Goal: Task Accomplishment & Management: Manage account settings

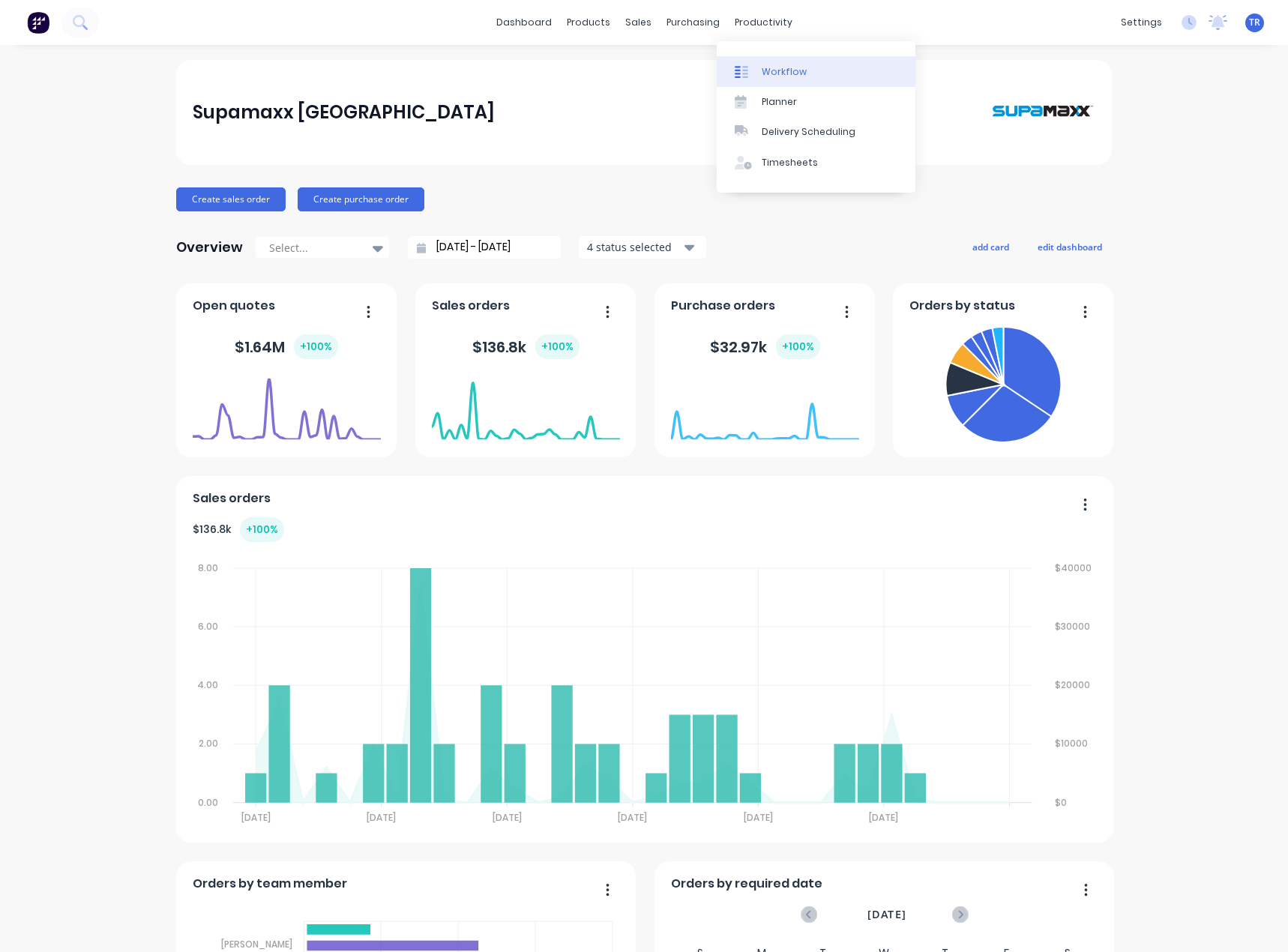
click at [749, 66] on div at bounding box center [746, 71] width 23 height 13
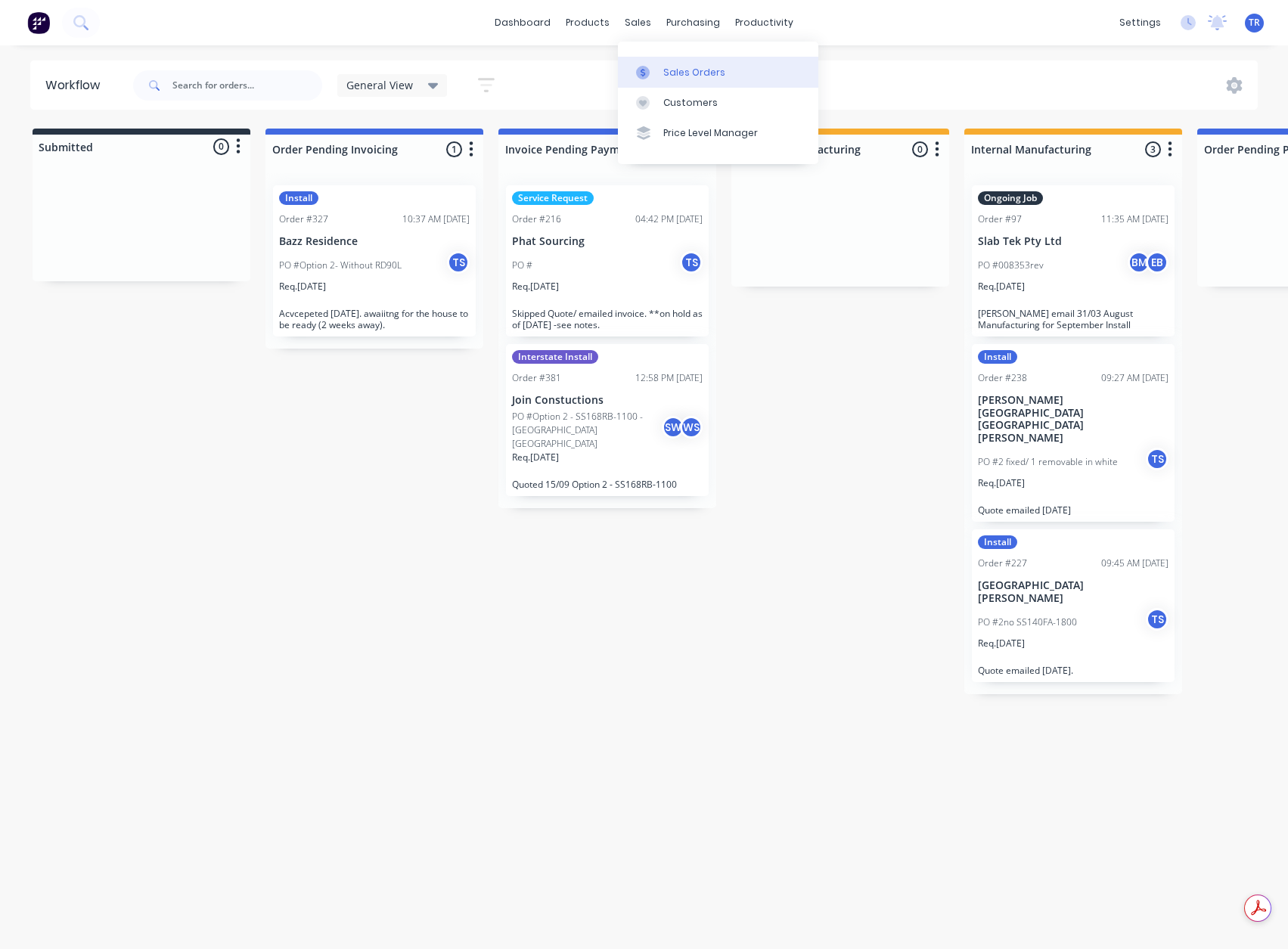
click at [652, 84] on link "Sales Orders" at bounding box center [718, 72] width 200 height 30
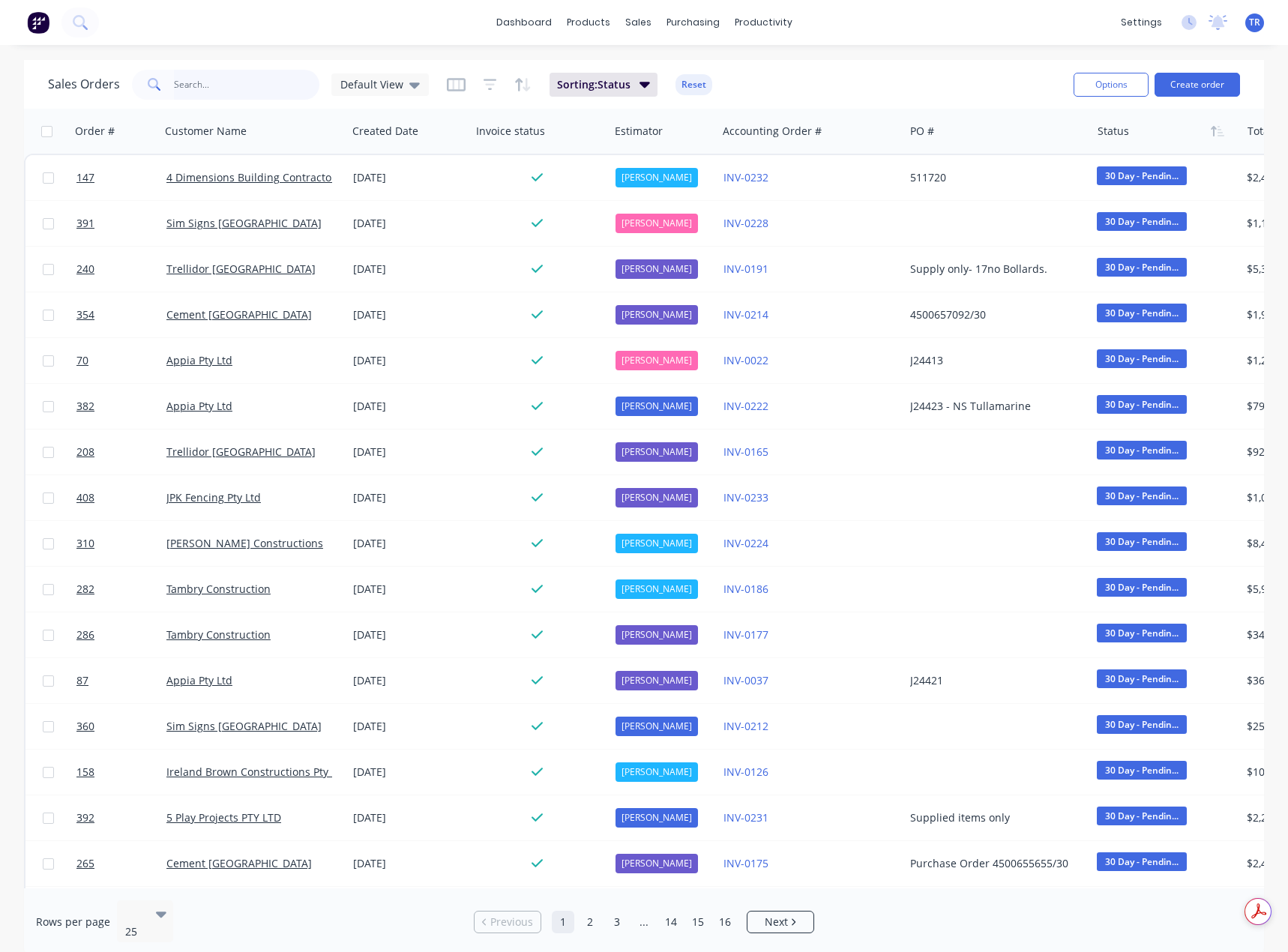
click at [206, 92] on input "text" at bounding box center [247, 84] width 146 height 30
type input "392"
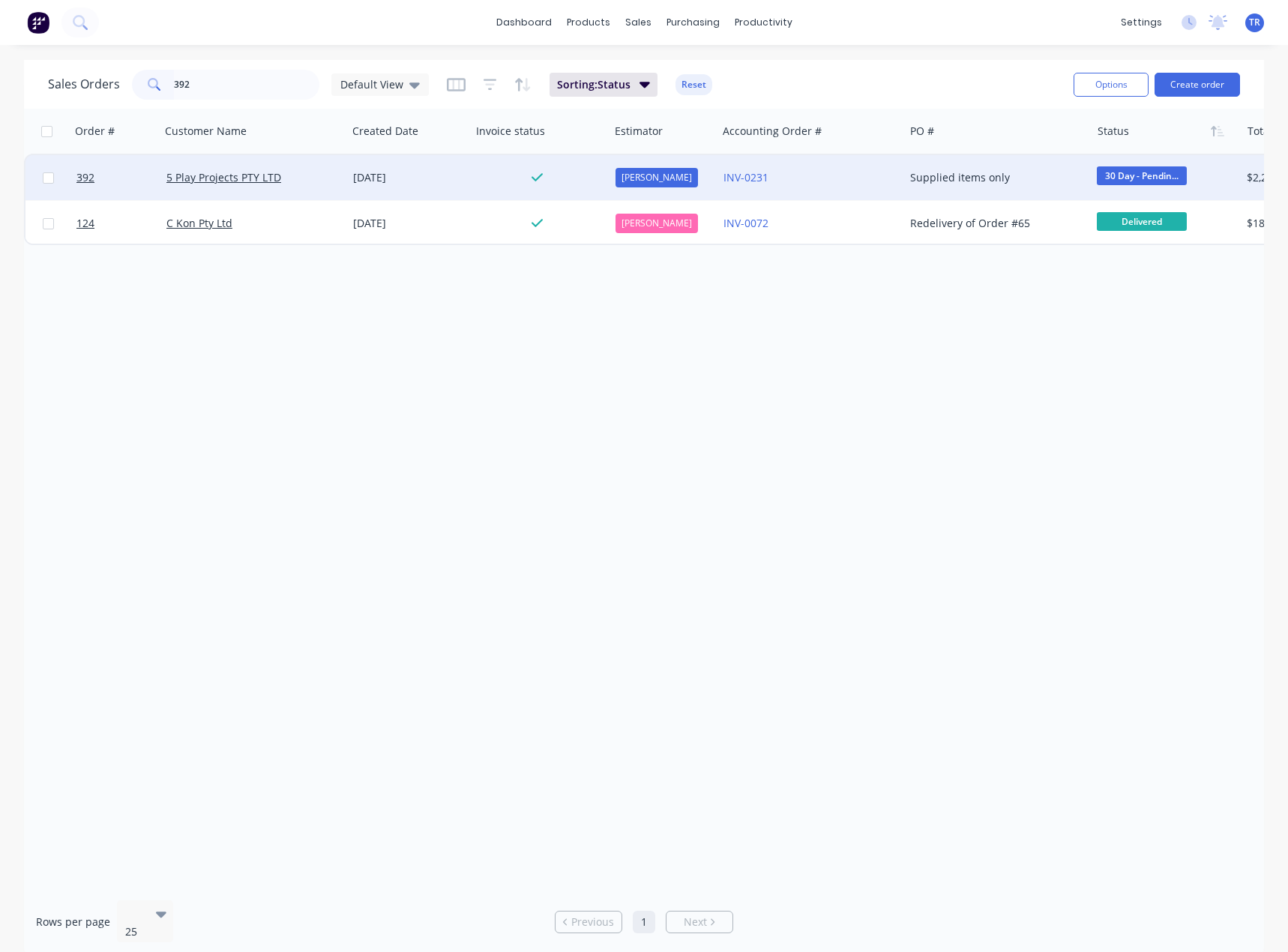
click at [287, 190] on div "5 Play Projects PTY LTD" at bounding box center [254, 177] width 187 height 45
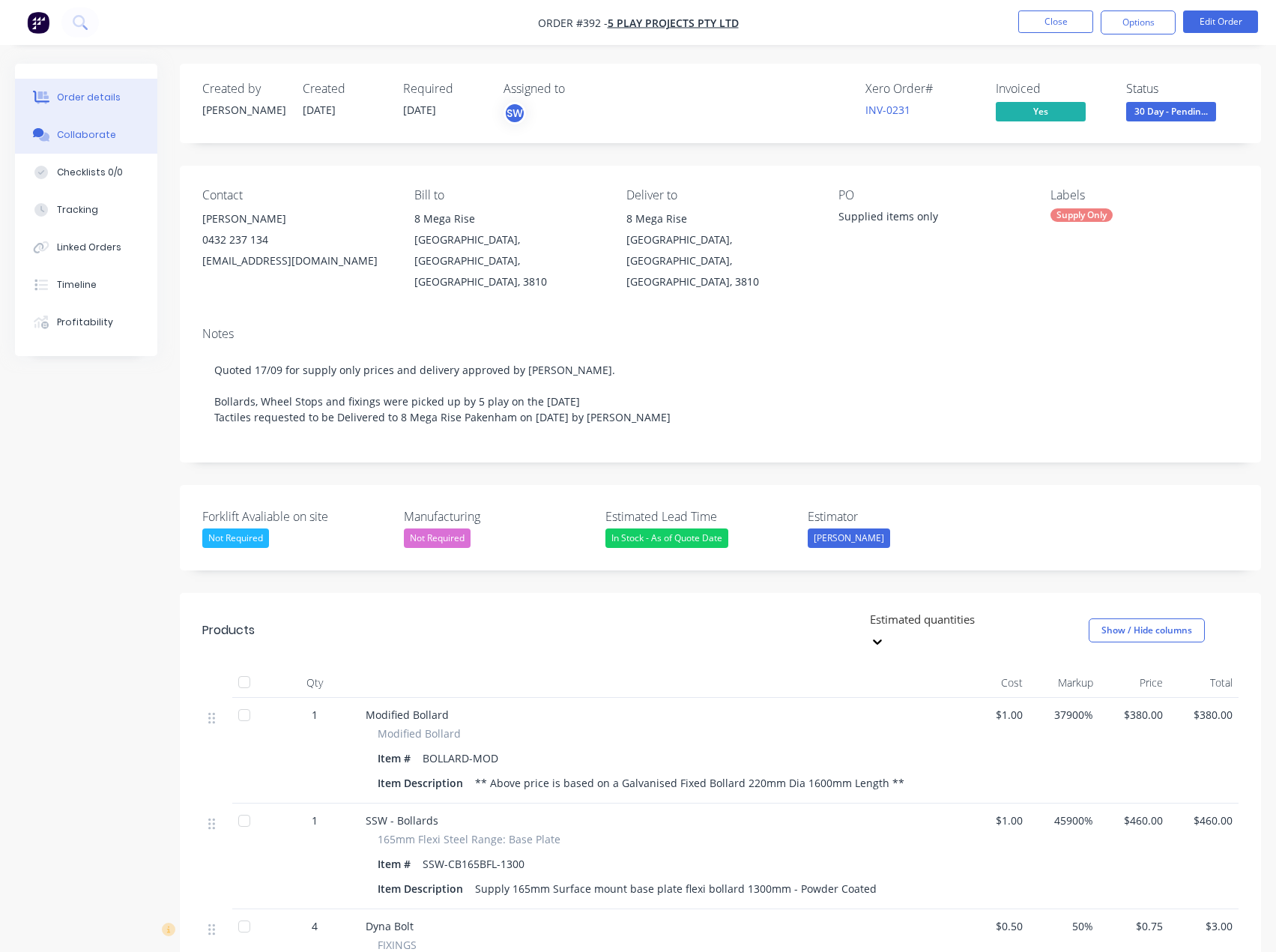
click at [102, 148] on button "Collaborate" at bounding box center [86, 134] width 142 height 38
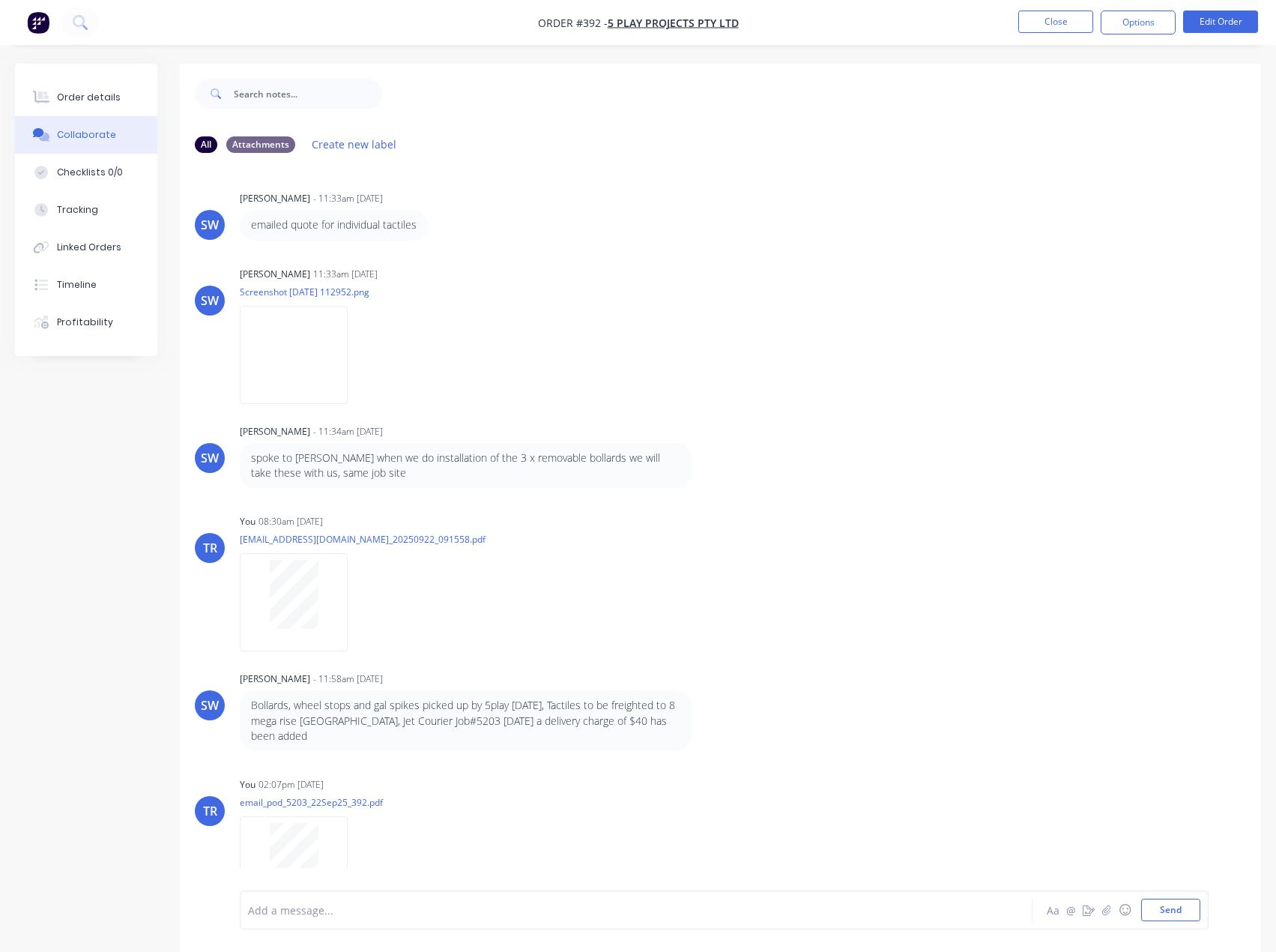
scroll to position [355, 0]
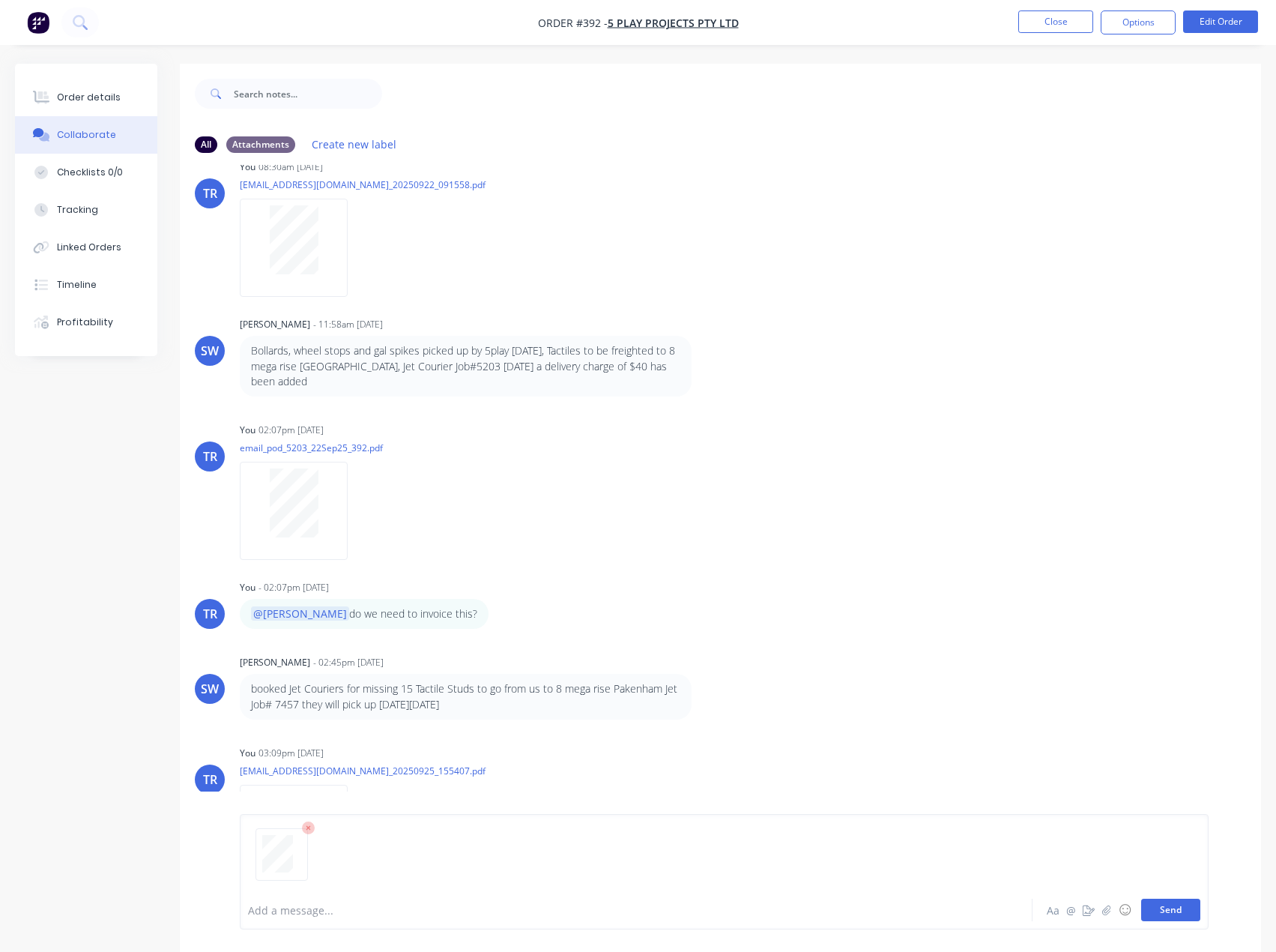
click at [1189, 907] on button "Send" at bounding box center [1171, 910] width 59 height 23
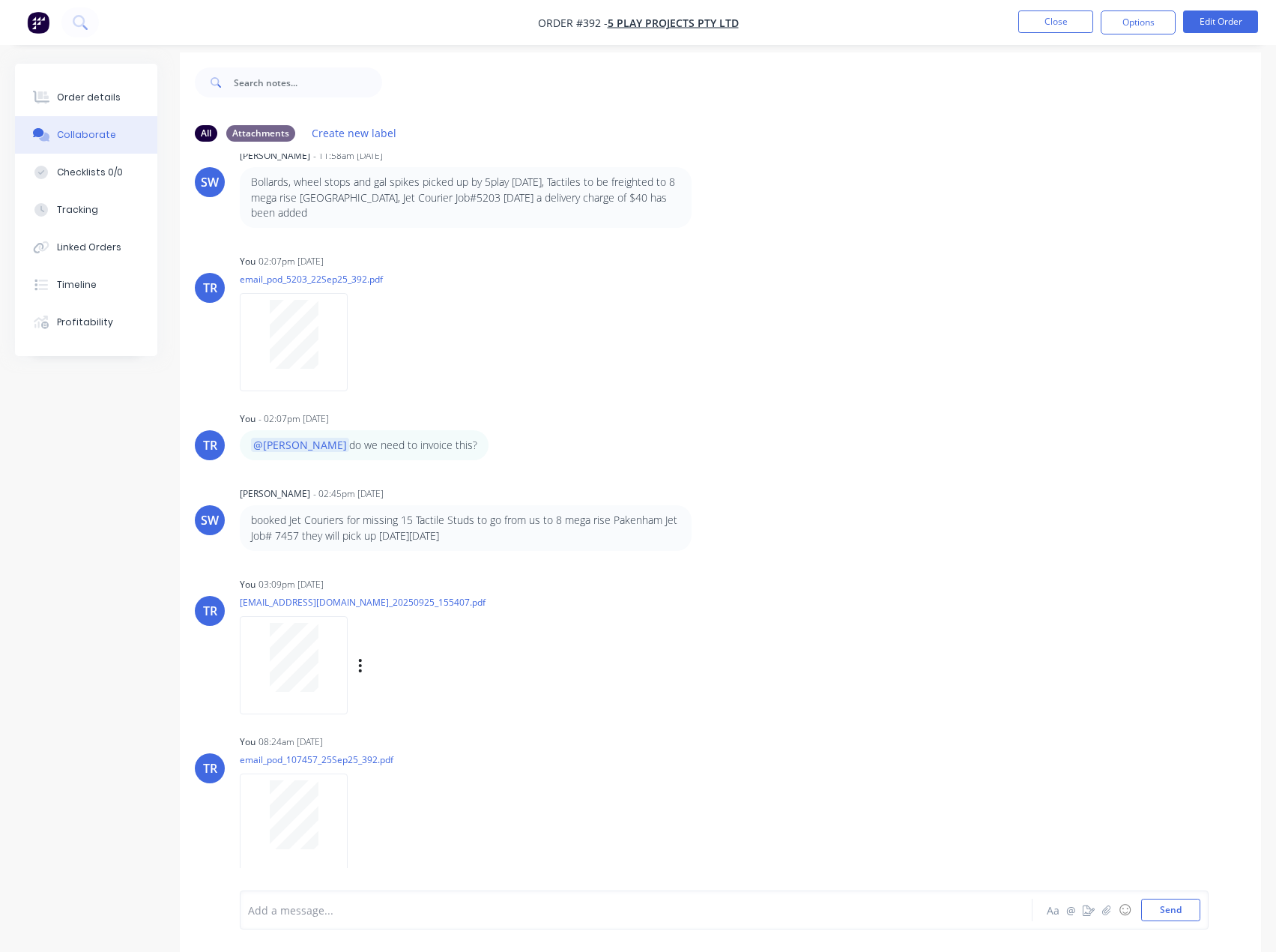
scroll to position [23, 0]
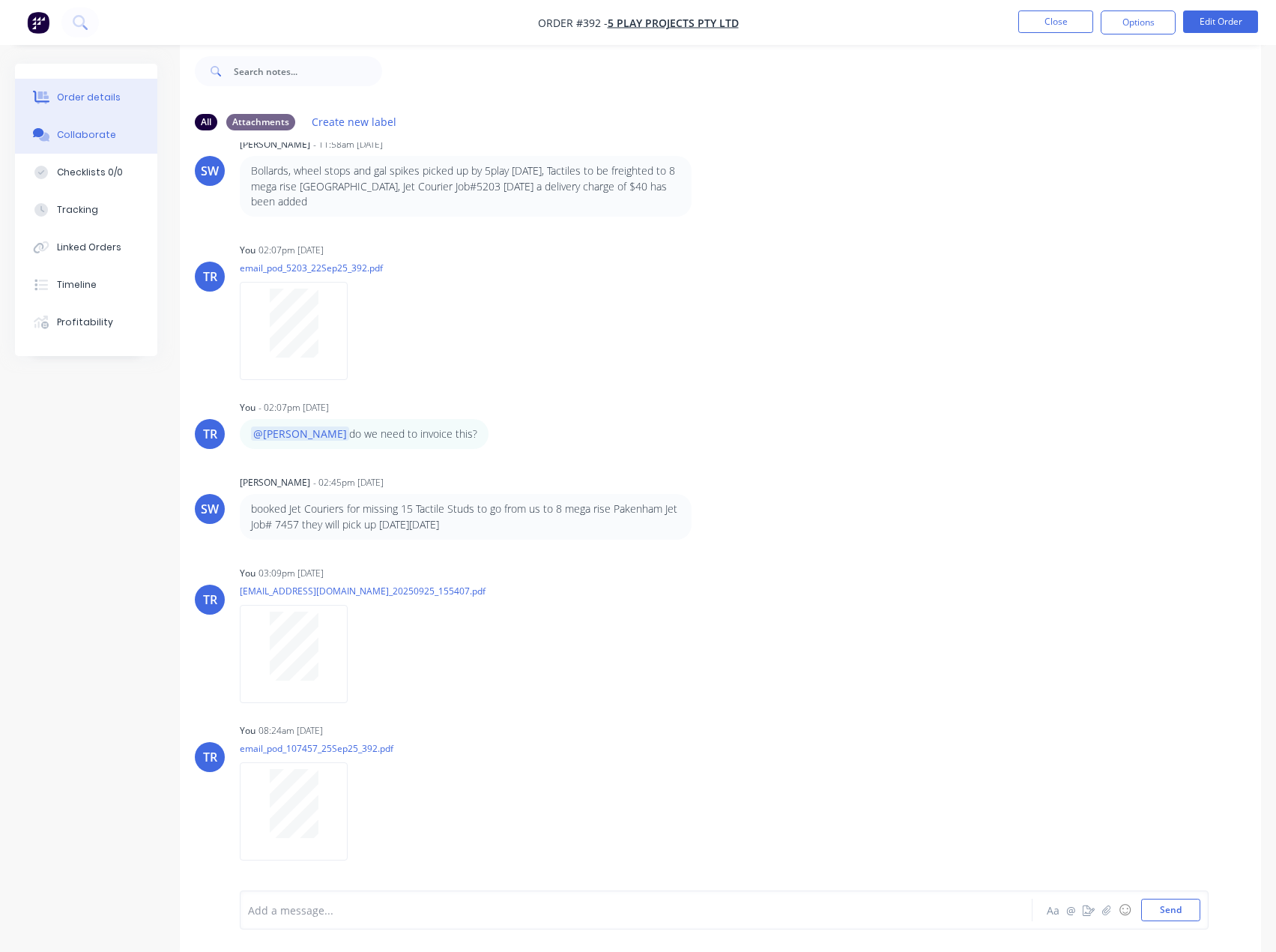
click at [73, 101] on div "Order details" at bounding box center [89, 97] width 64 height 13
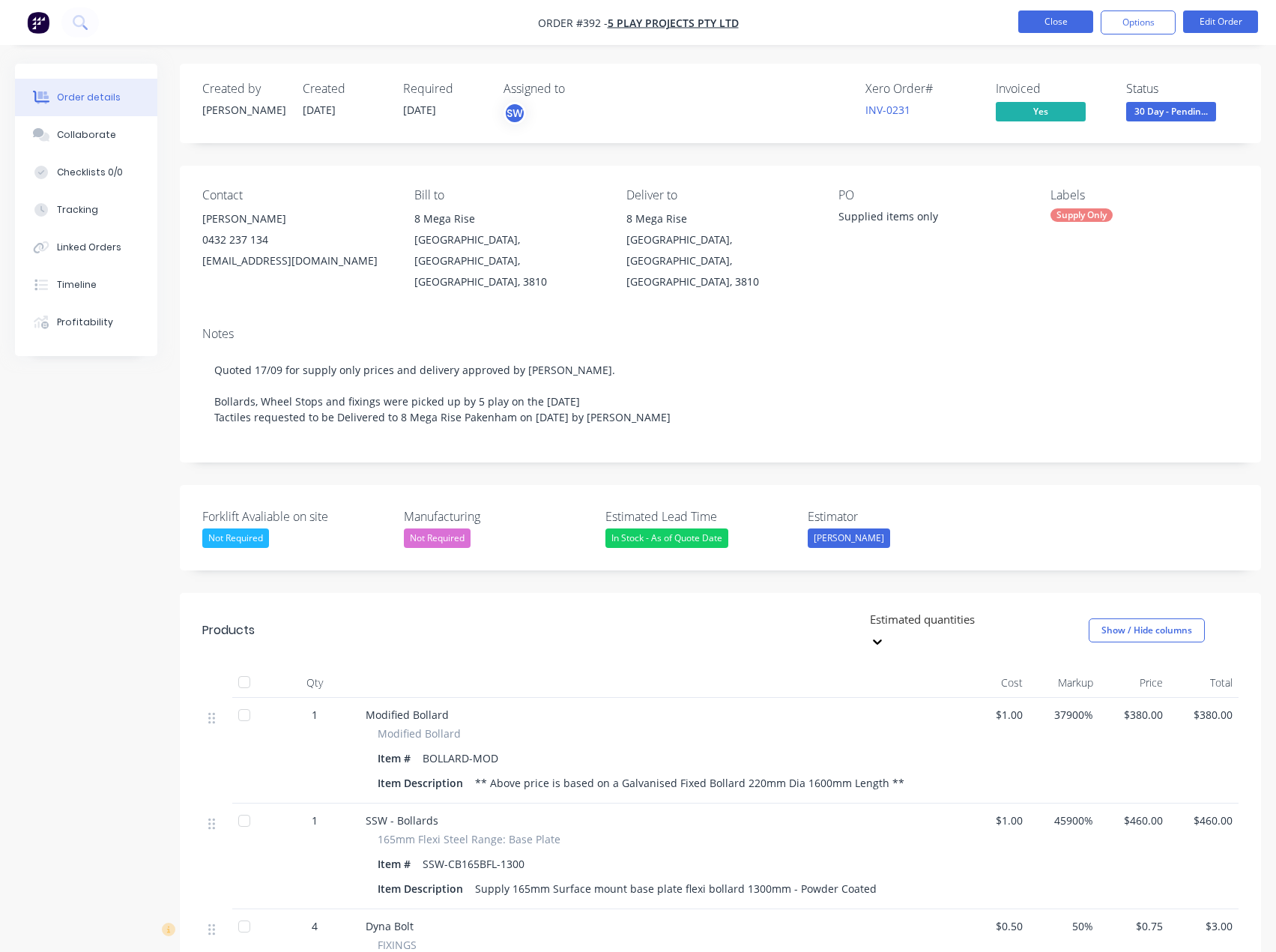
click at [1034, 28] on button "Close" at bounding box center [1056, 22] width 75 height 23
